Goal: Information Seeking & Learning: Learn about a topic

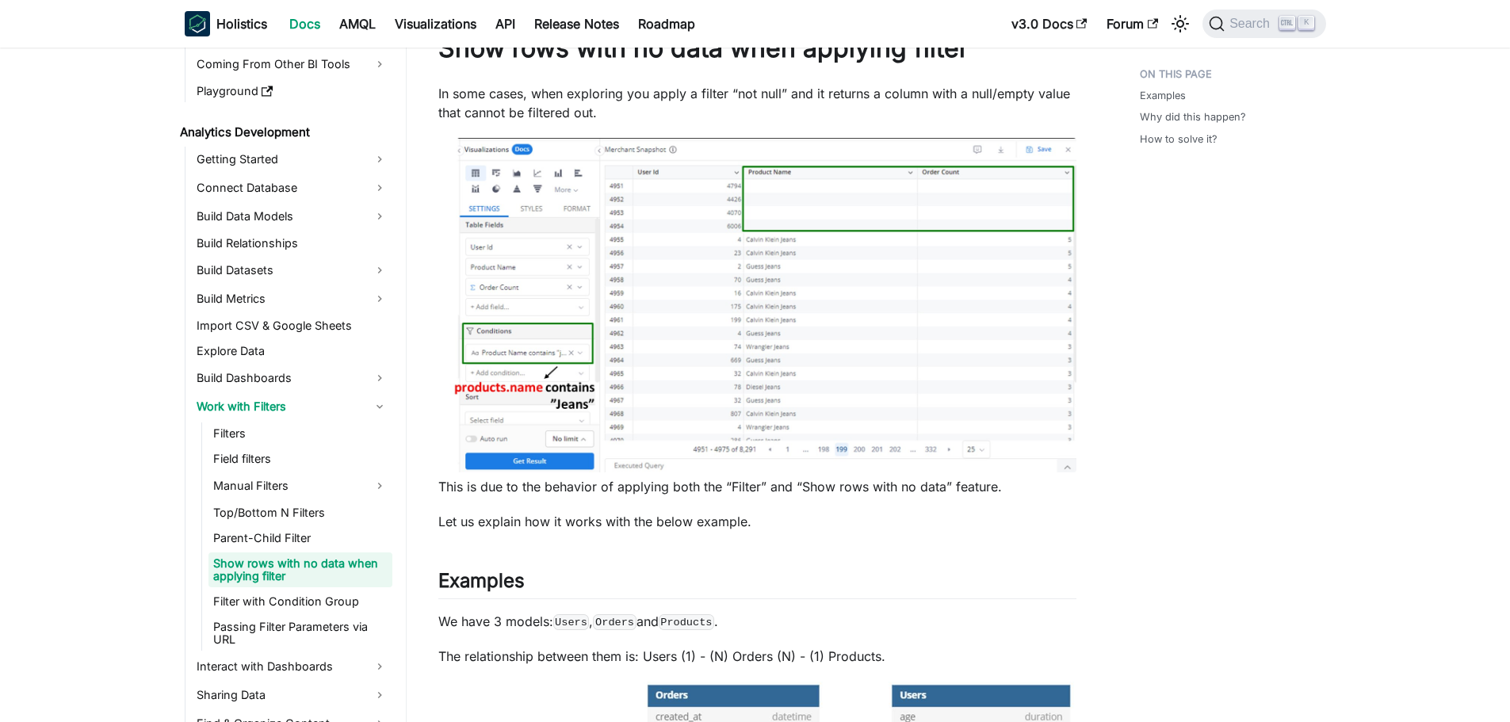
scroll to position [43, 0]
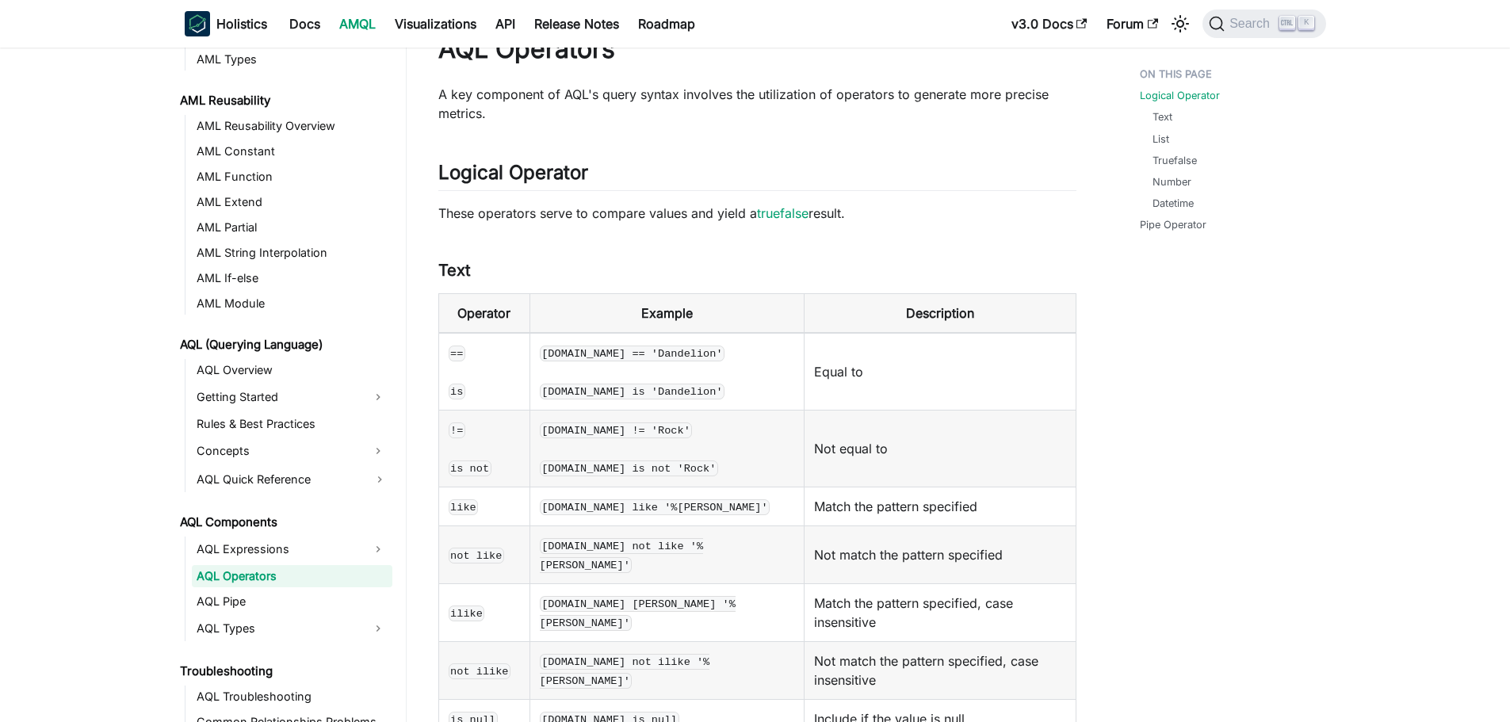
scroll to position [43, 0]
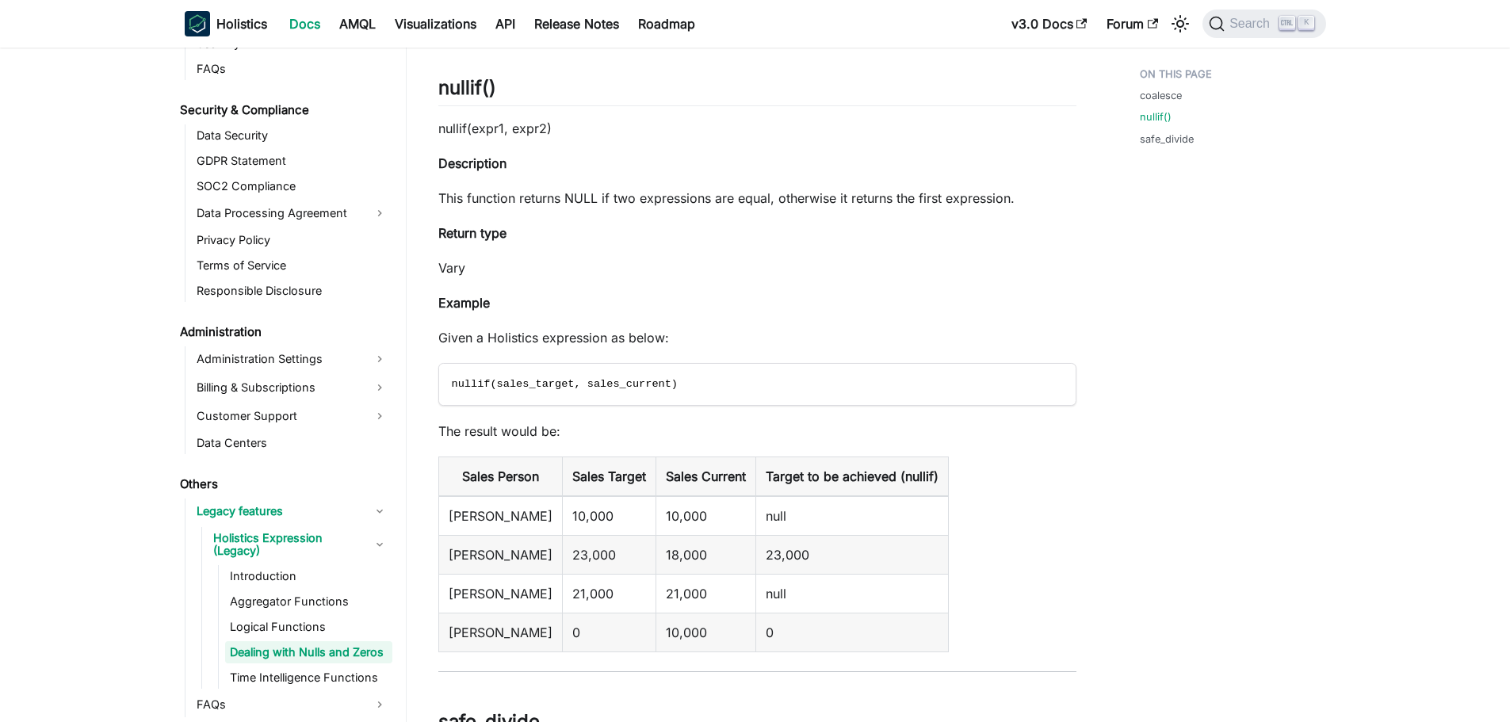
scroll to position [1856, 0]
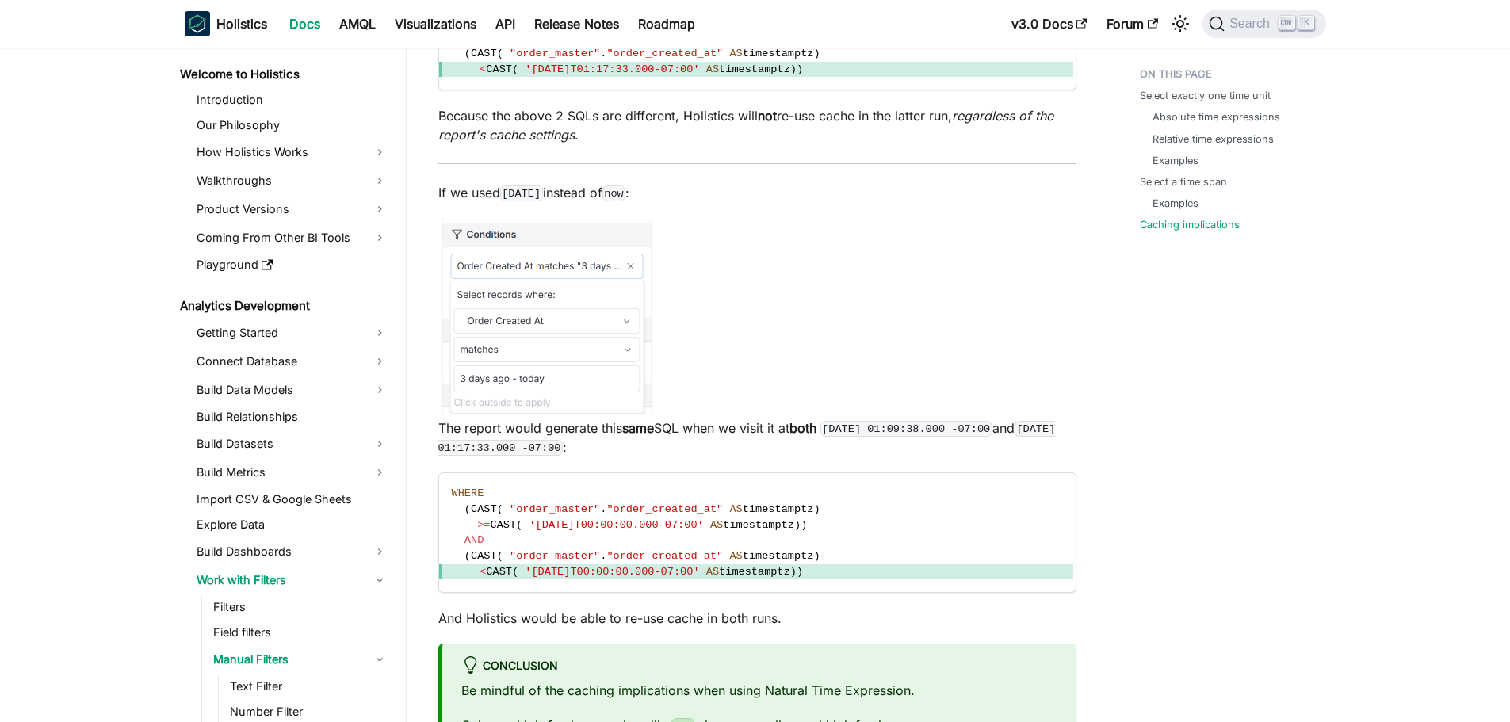
scroll to position [212, 0]
